Goal: Information Seeking & Learning: Learn about a topic

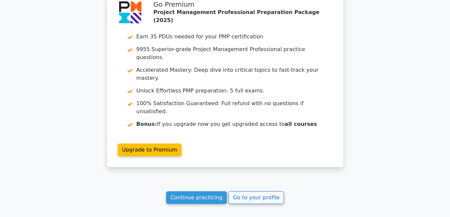
scroll to position [1723, 0]
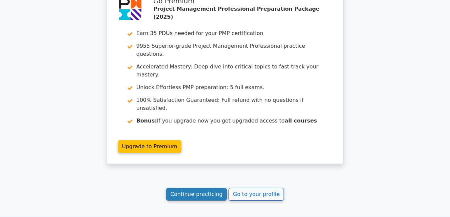
click at [188, 188] on link "Continue practicing" at bounding box center [196, 194] width 61 height 13
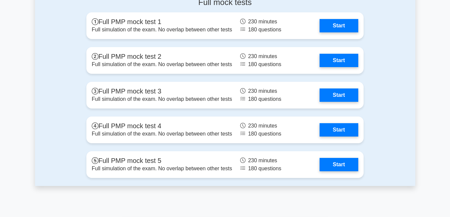
scroll to position [2369, 0]
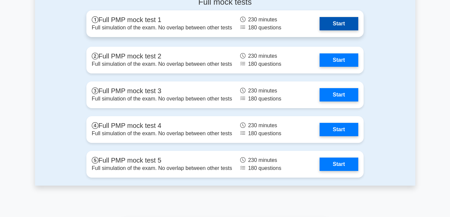
click at [334, 24] on link "Start" at bounding box center [339, 23] width 39 height 13
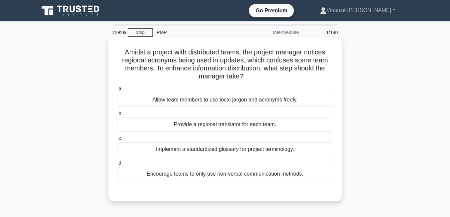
click at [239, 175] on div "Encourage teams to only use non-verbal communication methods." at bounding box center [225, 174] width 216 height 14
click at [117, 165] on input "d. Encourage teams to only use non-verbal communication methods." at bounding box center [117, 163] width 0 height 4
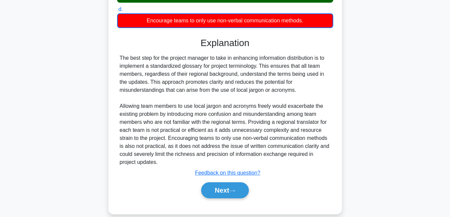
scroll to position [164, 0]
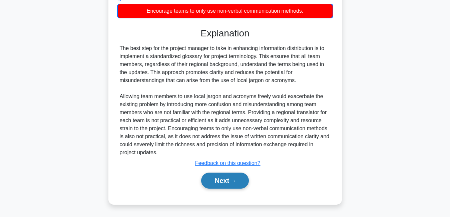
click at [244, 182] on button "Next" at bounding box center [225, 181] width 48 height 16
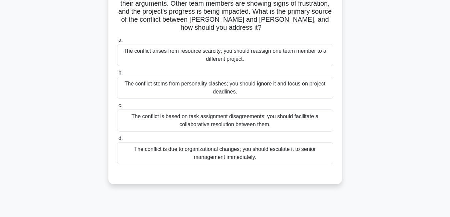
scroll to position [77, 0]
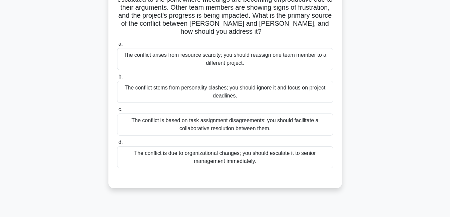
click at [289, 120] on div "The conflict is based on task assignment disagreements; you should facilitate a…" at bounding box center [225, 124] width 216 height 22
click at [117, 112] on input "c. The conflict is based on task assignment disagreements; you should facilitat…" at bounding box center [117, 109] width 0 height 4
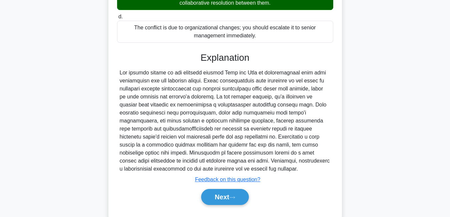
scroll to position [211, 0]
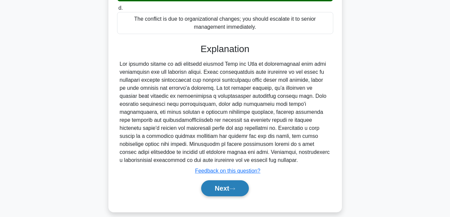
click at [224, 181] on button "Next" at bounding box center [225, 188] width 48 height 16
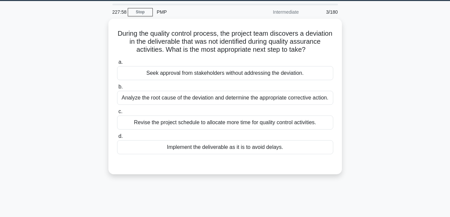
scroll to position [20, 0]
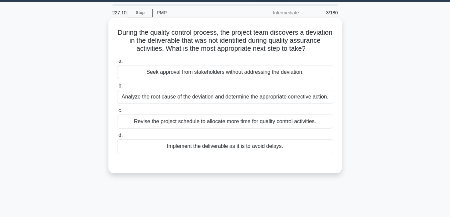
click at [249, 98] on div "Analyze the root cause of the deviation and determine the appropriate correctiv…" at bounding box center [225, 97] width 216 height 14
click at [117, 88] on input "b. Analyze the root cause of the deviation and determine the appropriate correc…" at bounding box center [117, 86] width 0 height 4
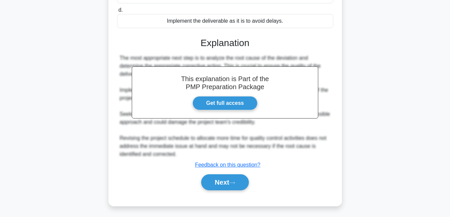
scroll to position [155, 0]
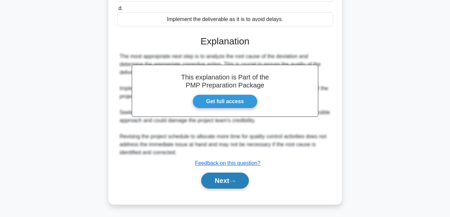
click at [232, 175] on button "Next" at bounding box center [225, 181] width 48 height 16
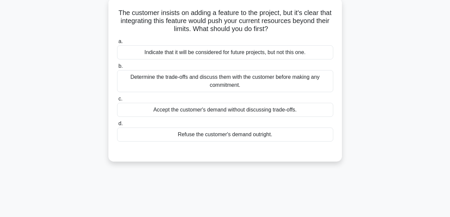
scroll to position [23, 0]
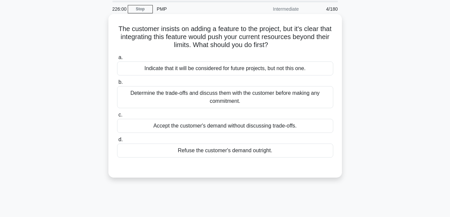
click at [264, 91] on div "Determine the trade-offs and discuss them with the customer before making any c…" at bounding box center [225, 97] width 216 height 22
click at [117, 84] on input "b. Determine the trade-offs and discuss them with the customer before making an…" at bounding box center [117, 82] width 0 height 4
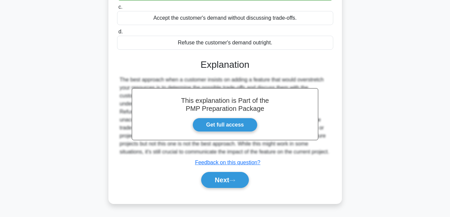
scroll to position [143, 0]
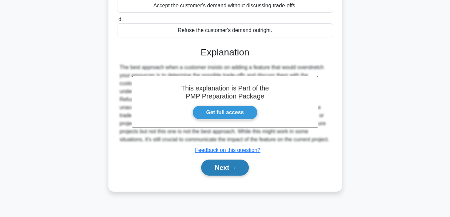
click at [223, 176] on button "Next" at bounding box center [225, 167] width 48 height 16
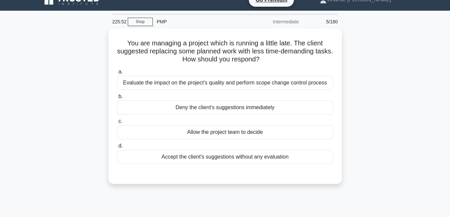
scroll to position [6, 0]
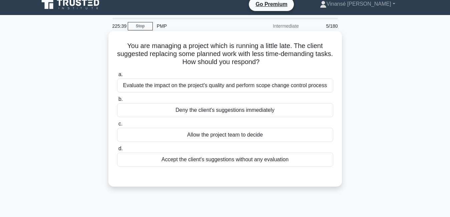
click at [256, 86] on div "Evaluate the impact on the project's quality and perform scope change control p…" at bounding box center [225, 85] width 216 height 14
click at [117, 77] on input "a. Evaluate the impact on the project's quality and perform scope change contro…" at bounding box center [117, 74] width 0 height 4
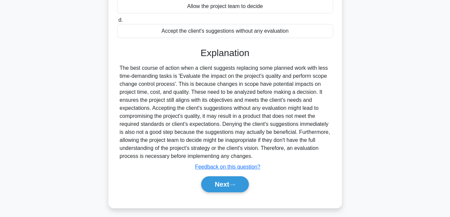
scroll to position [143, 0]
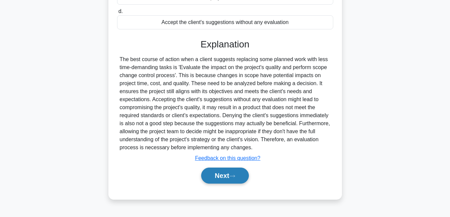
click at [240, 173] on button "Next" at bounding box center [225, 176] width 48 height 16
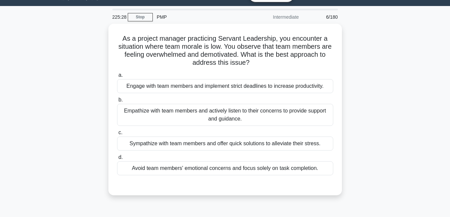
scroll to position [15, 0]
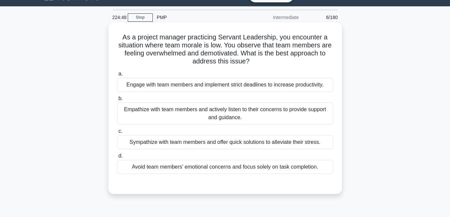
click at [162, 86] on div "Engage with team members and implement strict deadlines to increase productivit…" at bounding box center [225, 85] width 216 height 14
click at [117, 76] on input "a. Engage with team members and implement strict deadlines to increase producti…" at bounding box center [117, 74] width 0 height 4
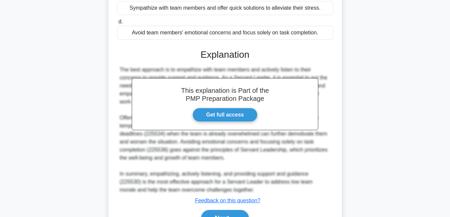
scroll to position [188, 0]
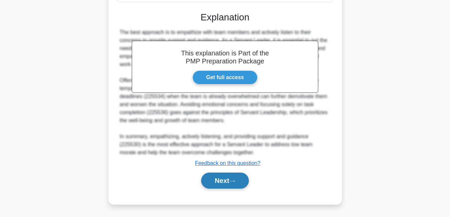
click at [232, 186] on button "Next" at bounding box center [225, 181] width 48 height 16
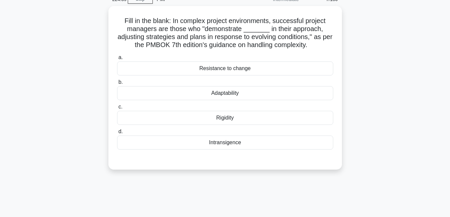
scroll to position [6, 0]
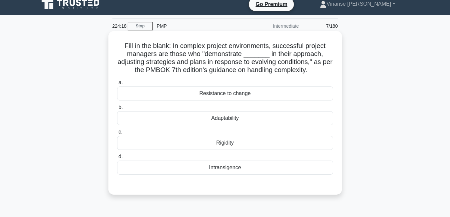
click at [229, 120] on div "Adaptability" at bounding box center [225, 118] width 216 height 14
click at [117, 109] on input "b. Adaptability" at bounding box center [117, 107] width 0 height 4
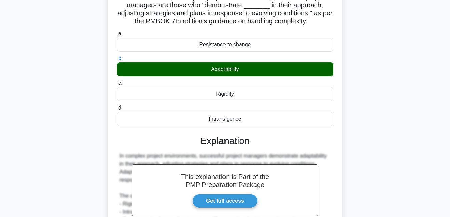
scroll to position [143, 0]
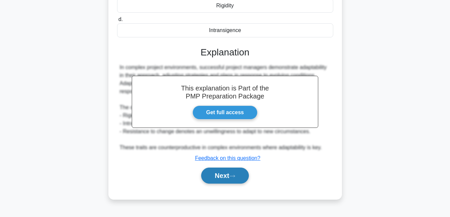
click at [245, 172] on button "Next" at bounding box center [225, 176] width 48 height 16
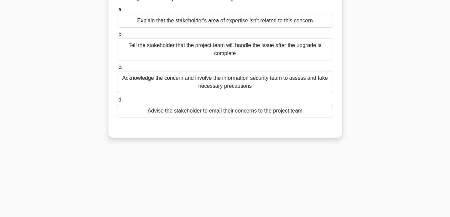
scroll to position [33, 0]
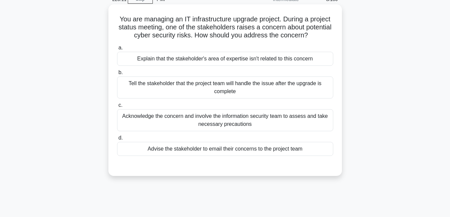
click at [228, 121] on div "Acknowledge the concern and involve the information security team to assess and…" at bounding box center [225, 120] width 216 height 22
click at [117, 107] on input "c. Acknowledge the concern and involve the information security team to assess …" at bounding box center [117, 105] width 0 height 4
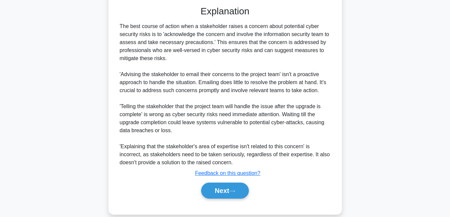
scroll to position [203, 0]
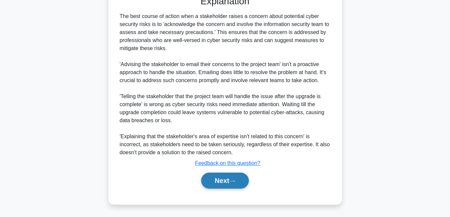
click at [220, 177] on button "Next" at bounding box center [225, 181] width 48 height 16
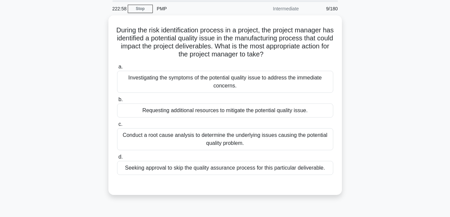
scroll to position [23, 0]
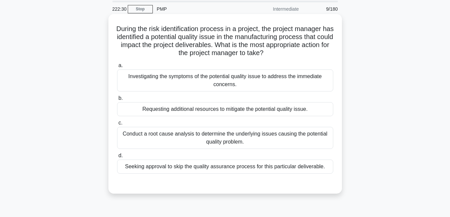
click at [232, 135] on div "Conduct a root cause analysis to determine the underlying issues causing the po…" at bounding box center [225, 138] width 216 height 22
click at [117, 125] on input "c. Conduct a root cause analysis to determine the underlying issues causing the…" at bounding box center [117, 123] width 0 height 4
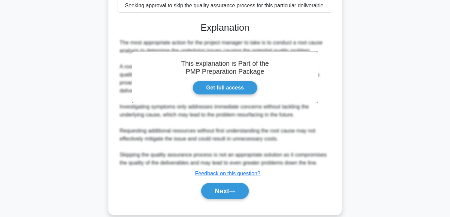
scroll to position [195, 0]
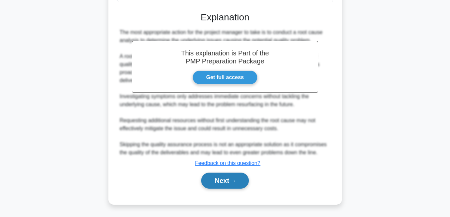
click at [235, 180] on icon at bounding box center [232, 181] width 6 height 4
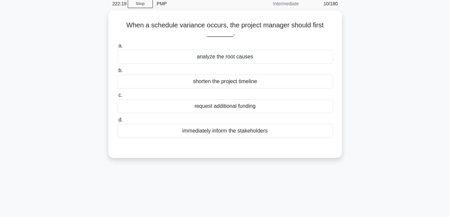
scroll to position [0, 0]
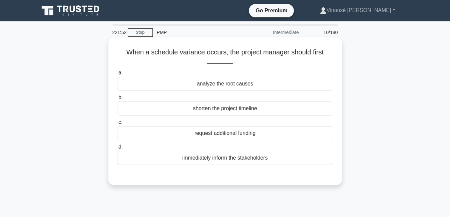
click at [273, 164] on div "immediately inform the stakeholders" at bounding box center [225, 158] width 216 height 14
click at [117, 149] on input "d. immediately inform the stakeholders" at bounding box center [117, 147] width 0 height 4
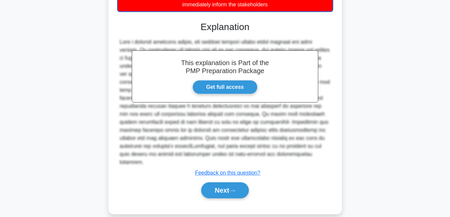
scroll to position [164, 0]
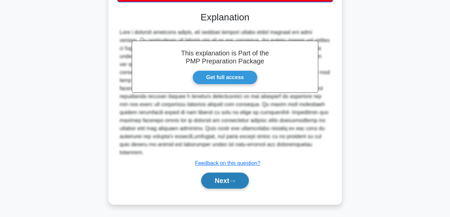
click at [218, 175] on button "Next" at bounding box center [225, 181] width 48 height 16
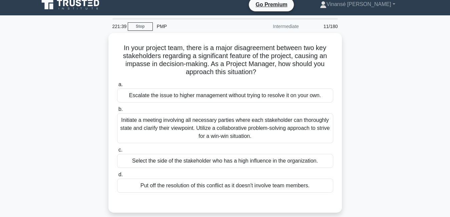
scroll to position [6, 0]
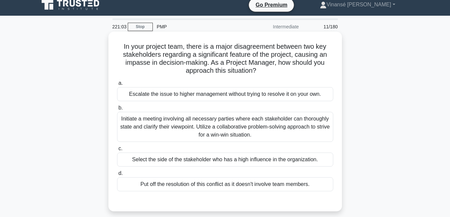
click at [222, 123] on div "Initiate a meeting involving all necessary parties where each stakeholder can t…" at bounding box center [225, 127] width 216 height 30
click at [117, 110] on input "b. Initiate a meeting involving all necessary parties where each stakeholder ca…" at bounding box center [117, 108] width 0 height 4
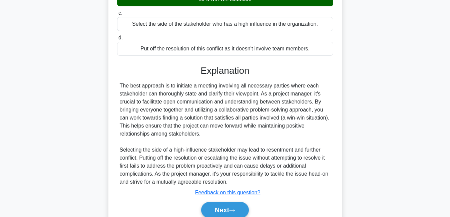
scroll to position [170, 0]
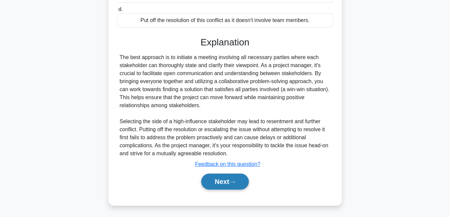
click at [234, 181] on icon at bounding box center [232, 182] width 6 height 4
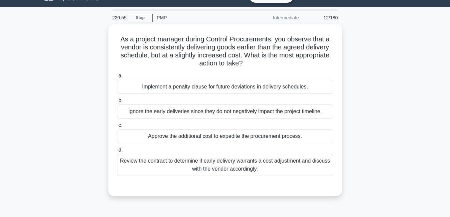
scroll to position [0, 0]
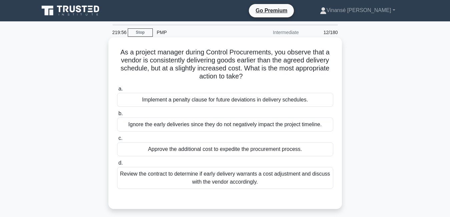
click at [240, 182] on div "Review the contract to determine if early delivery warrants a cost adjustment a…" at bounding box center [225, 178] width 216 height 22
click at [117, 165] on input "d. Review the contract to determine if early delivery warrants a cost adjustmen…" at bounding box center [117, 163] width 0 height 4
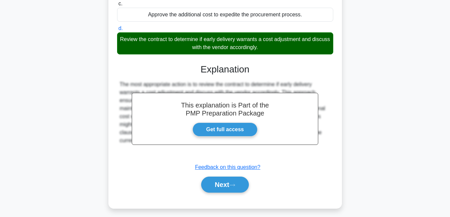
scroll to position [143, 0]
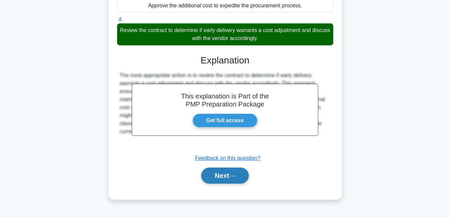
click at [227, 174] on button "Next" at bounding box center [225, 176] width 48 height 16
